Goal: Check status

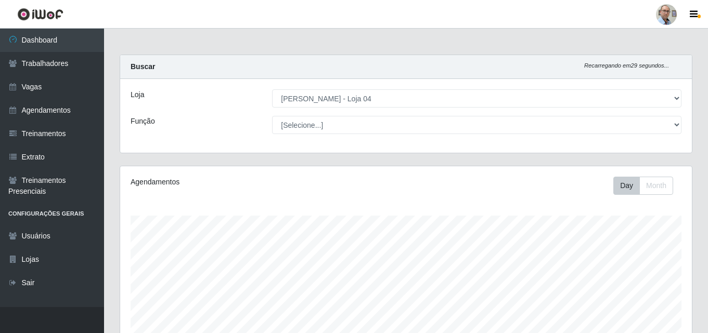
select select "251"
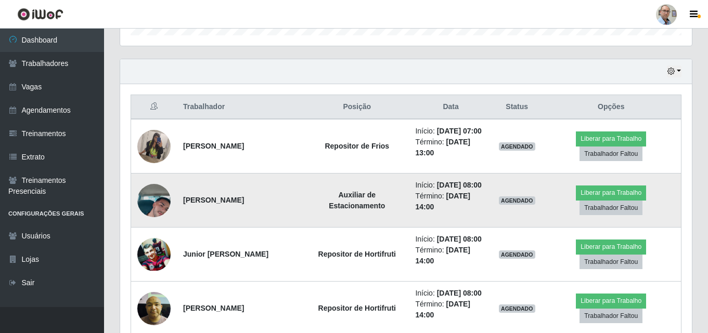
scroll to position [216, 572]
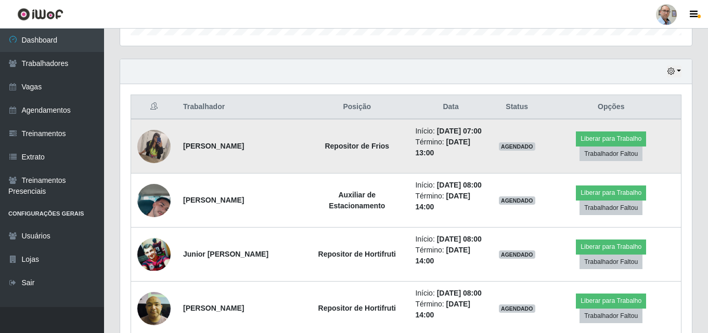
click at [160, 157] on img at bounding box center [153, 146] width 33 height 44
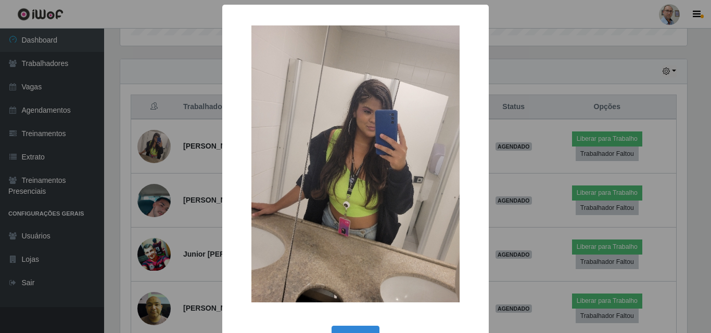
click at [199, 151] on div "× OK Cancel" at bounding box center [355, 166] width 711 height 333
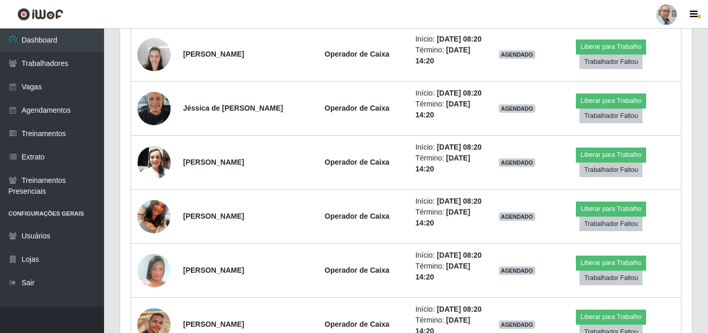
scroll to position [1117, 0]
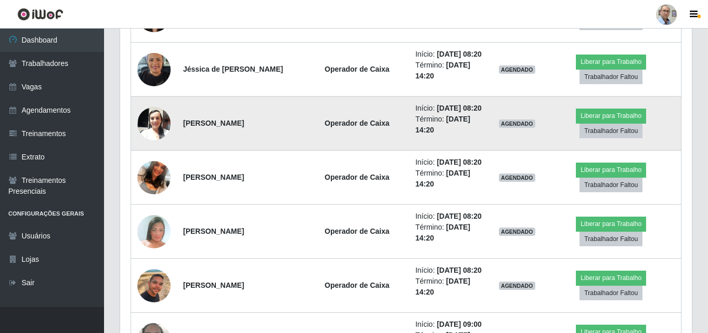
click at [152, 146] on img at bounding box center [153, 123] width 33 height 44
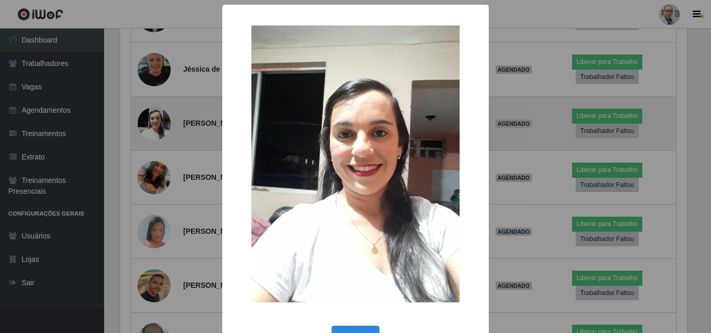
click at [152, 285] on div "× OK Cancel" at bounding box center [355, 166] width 711 height 333
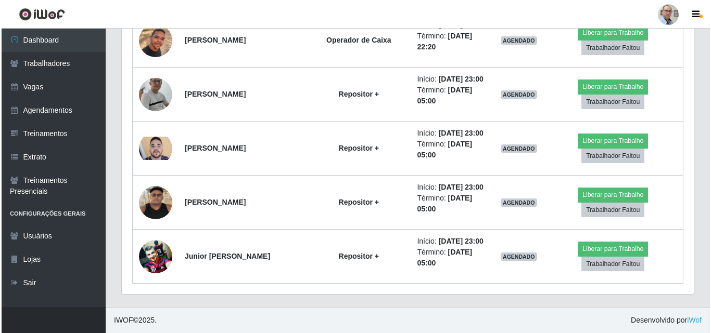
scroll to position [2469, 0]
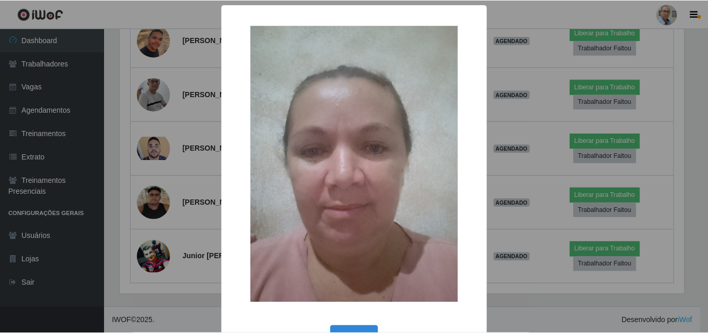
scroll to position [216, 566]
click at [158, 167] on div "× OK Cancel" at bounding box center [355, 166] width 711 height 333
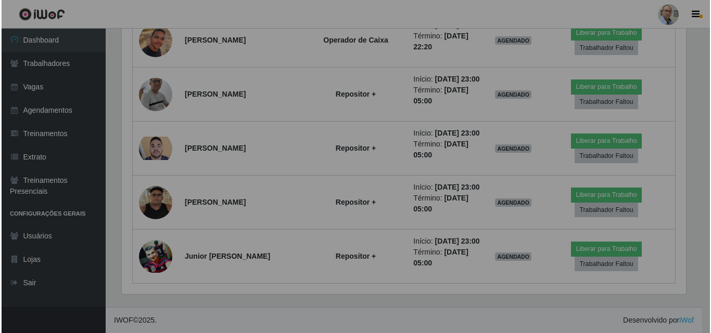
scroll to position [216, 572]
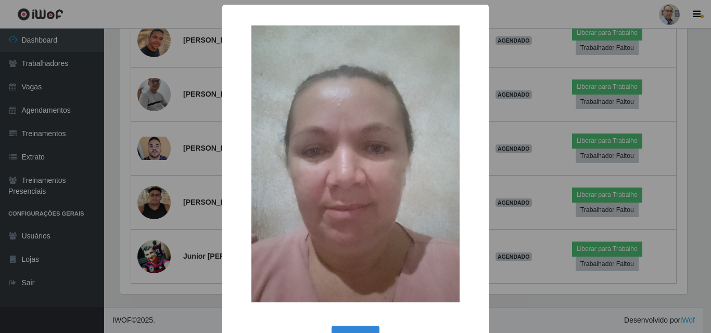
click at [158, 167] on div "× OK Cancel" at bounding box center [355, 166] width 711 height 333
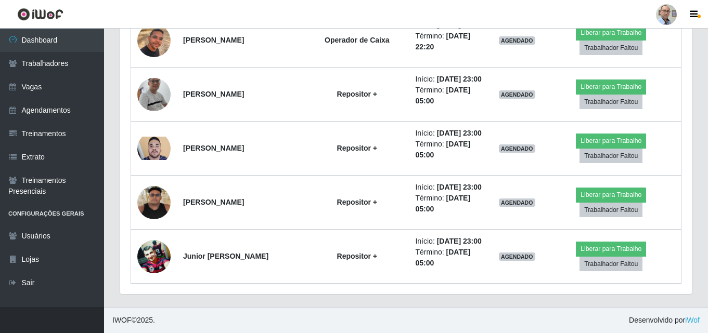
scroll to position [2677, 0]
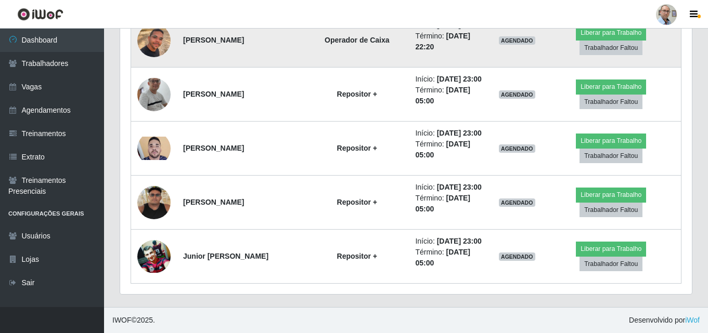
click at [149, 70] on img at bounding box center [153, 40] width 33 height 59
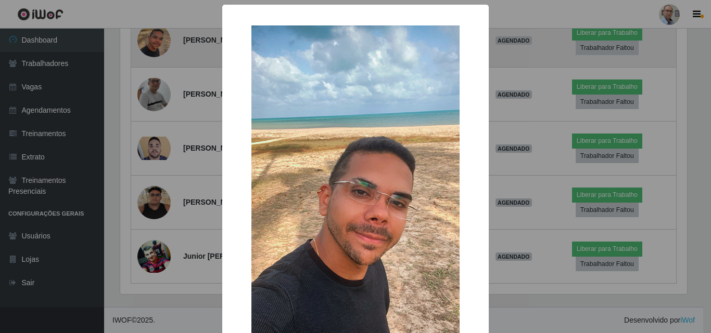
click at [149, 153] on div "× OK Cancel" at bounding box center [355, 166] width 711 height 333
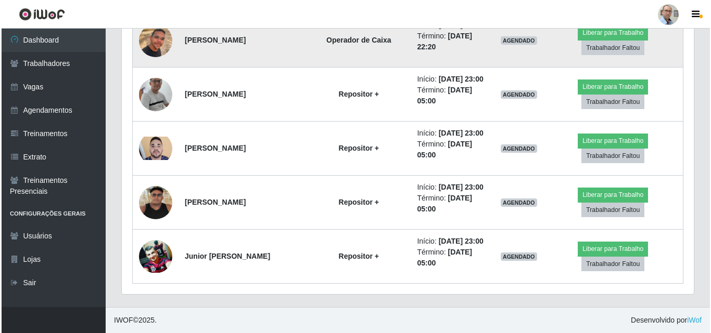
scroll to position [2833, 0]
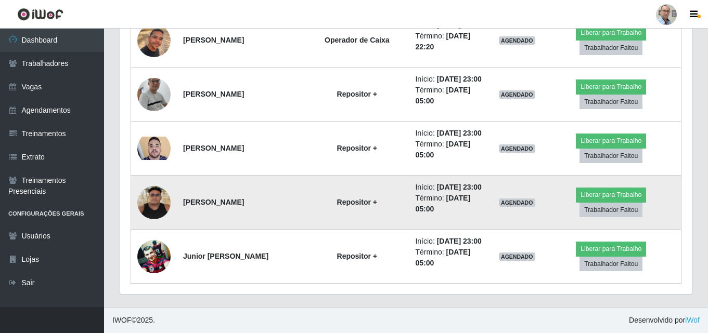
click at [158, 192] on img at bounding box center [153, 202] width 33 height 33
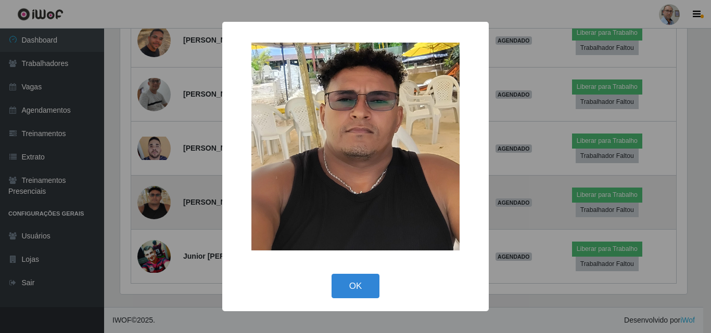
click at [158, 192] on div "× OK Cancel" at bounding box center [355, 166] width 711 height 333
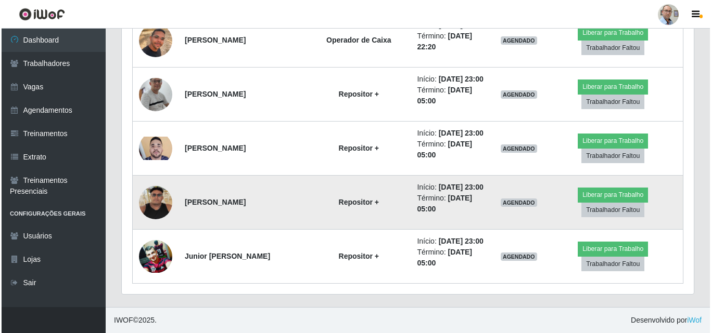
scroll to position [216, 572]
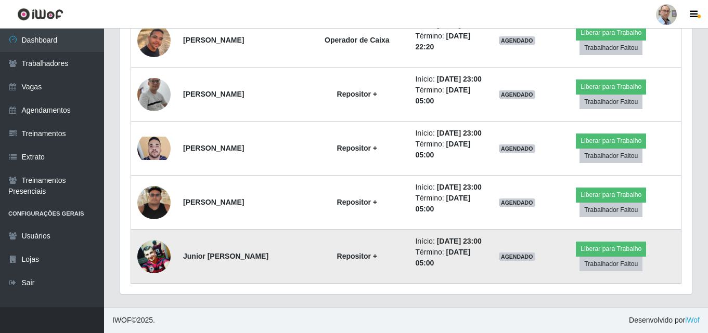
click at [154, 255] on img at bounding box center [153, 256] width 33 height 33
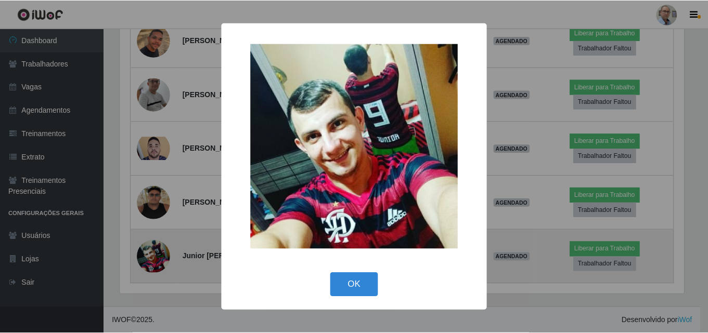
scroll to position [216, 566]
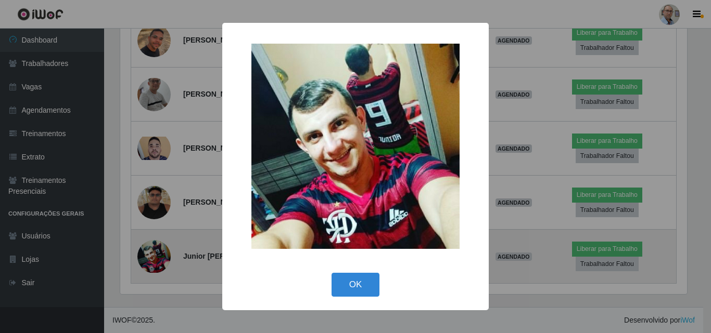
click at [154, 255] on div "× OK Cancel" at bounding box center [355, 166] width 711 height 333
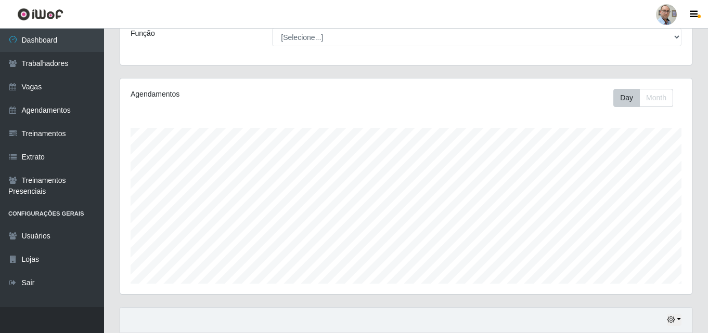
scroll to position [0, 0]
